Goal: Task Accomplishment & Management: Use online tool/utility

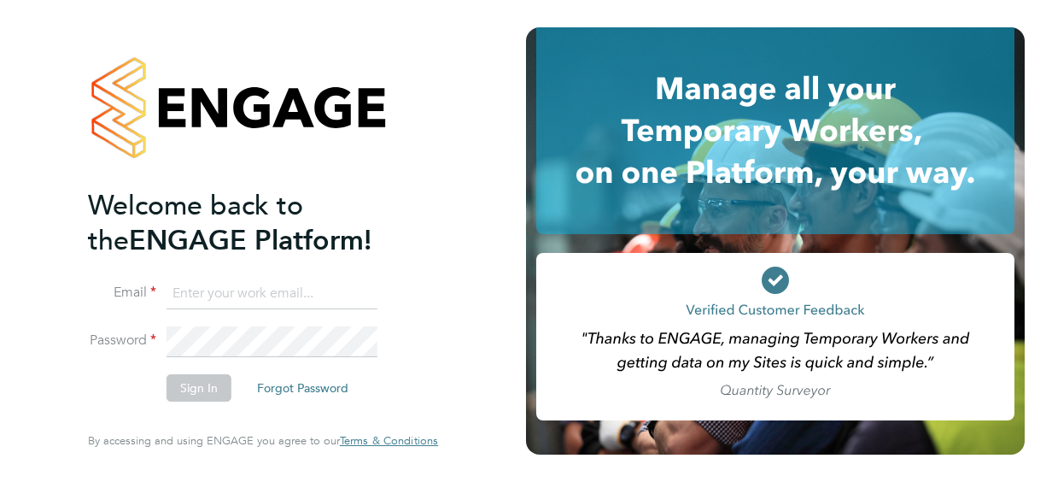
type input "[EMAIL_ADDRESS][PERSON_NAME][DOMAIN_NAME]"
click at [200, 388] on button "Sign In" at bounding box center [198, 387] width 65 height 27
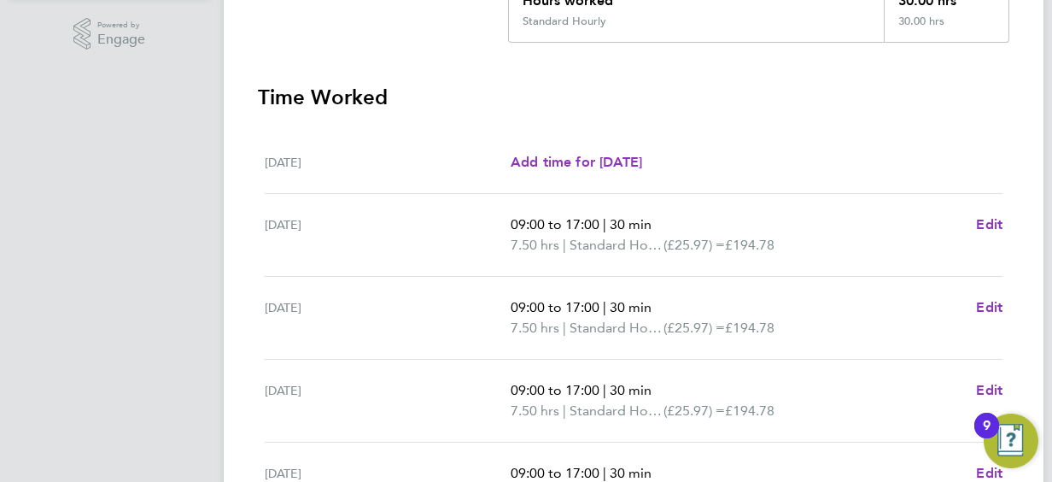
scroll to position [400, 0]
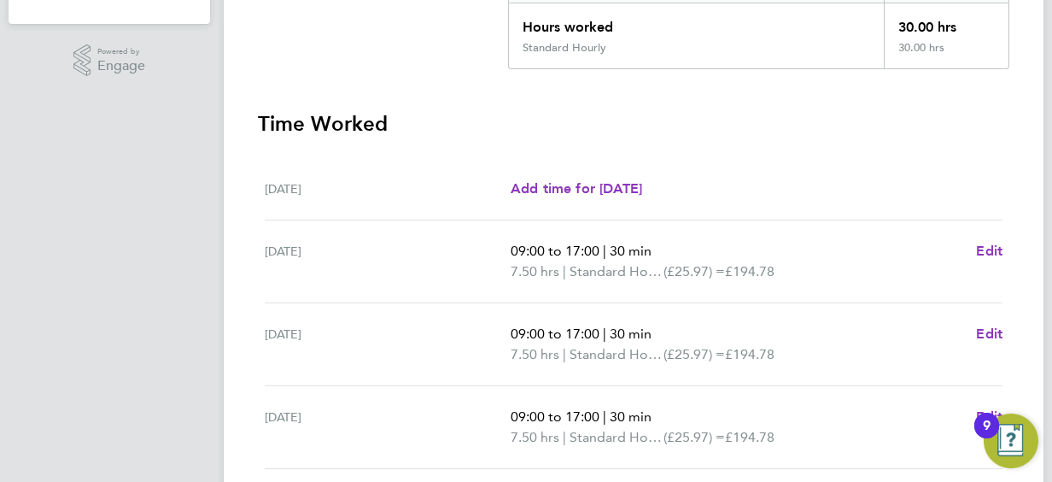
click at [879, 114] on h3 "Time Worked" at bounding box center [633, 123] width 751 height 27
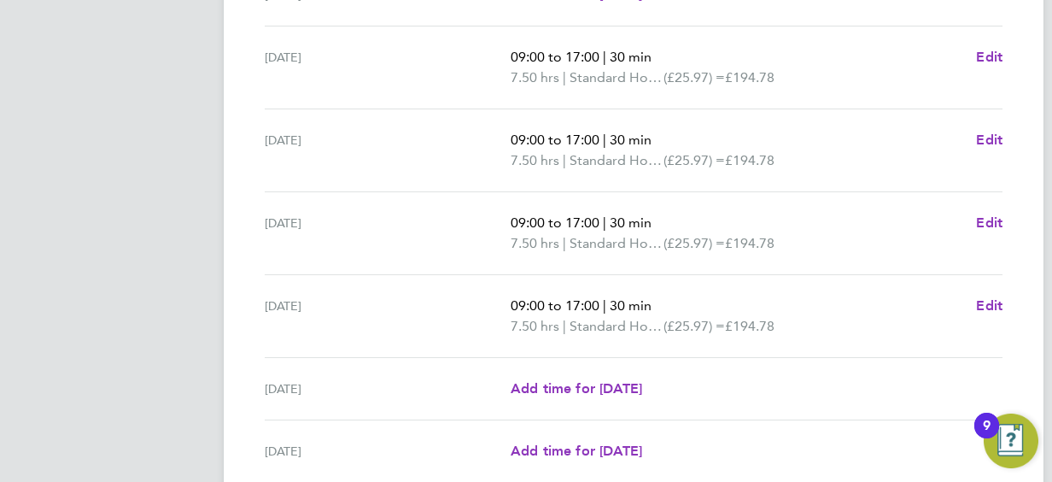
scroll to position [742, 0]
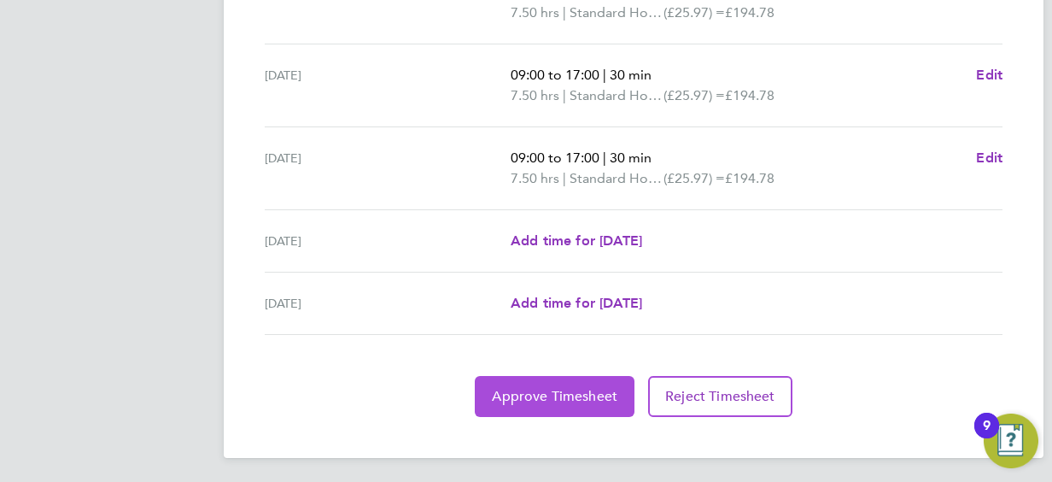
click at [569, 396] on span "Approve Timesheet" at bounding box center [554, 396] width 125 height 17
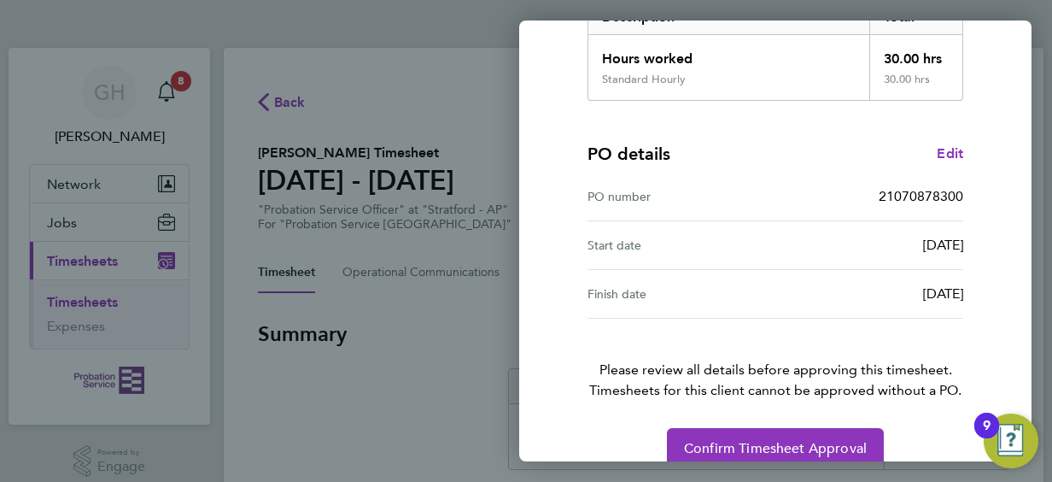
scroll to position [335, 0]
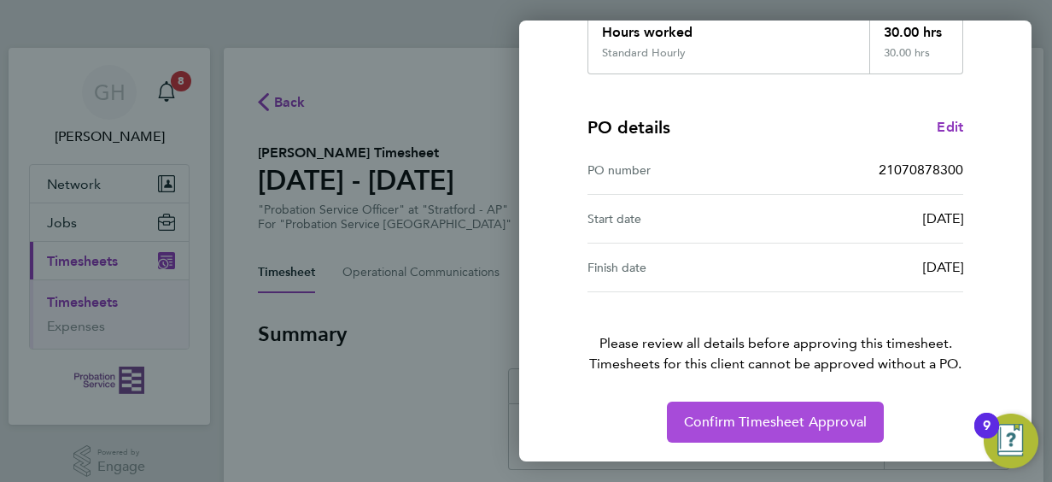
click at [736, 425] on span "Confirm Timesheet Approval" at bounding box center [775, 421] width 183 height 17
